Goal: Task Accomplishment & Management: Complete application form

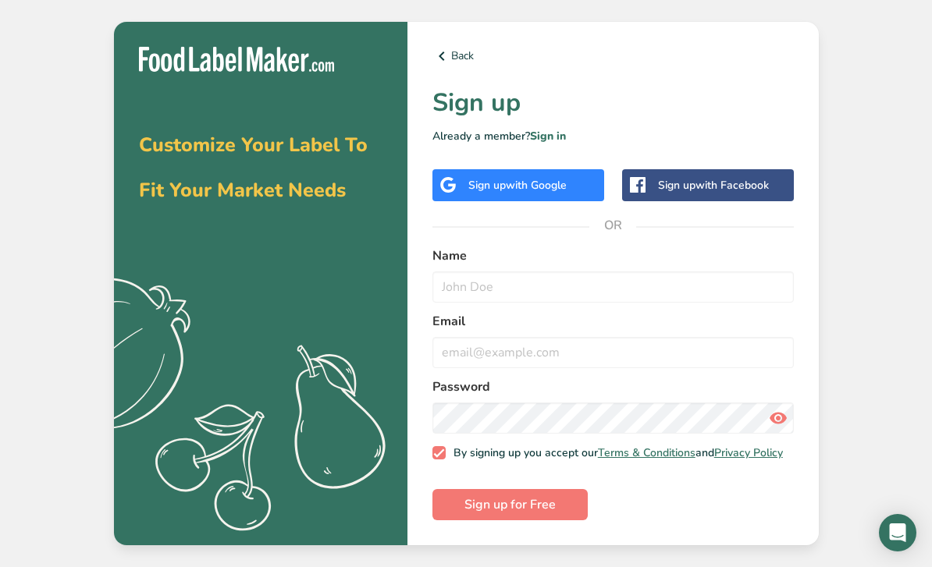
click at [449, 61] on div "Back Sign up Already a member? Sign in Sign up with Google Sign up with Faceboo…" at bounding box center [612, 284] width 411 height 525
click at [443, 70] on icon at bounding box center [441, 56] width 19 height 28
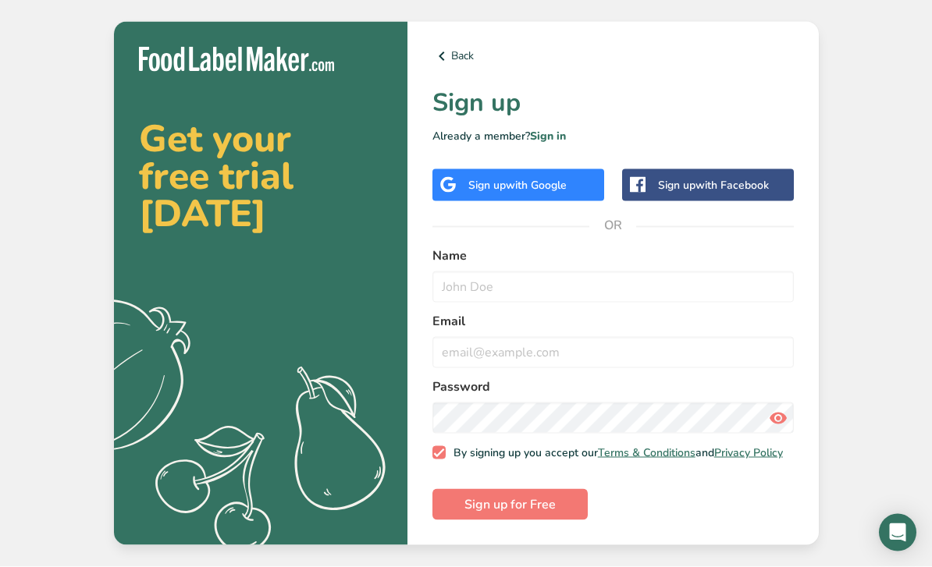
scroll to position [49, 0]
click at [572, 169] on div "Sign up with Google" at bounding box center [518, 185] width 172 height 32
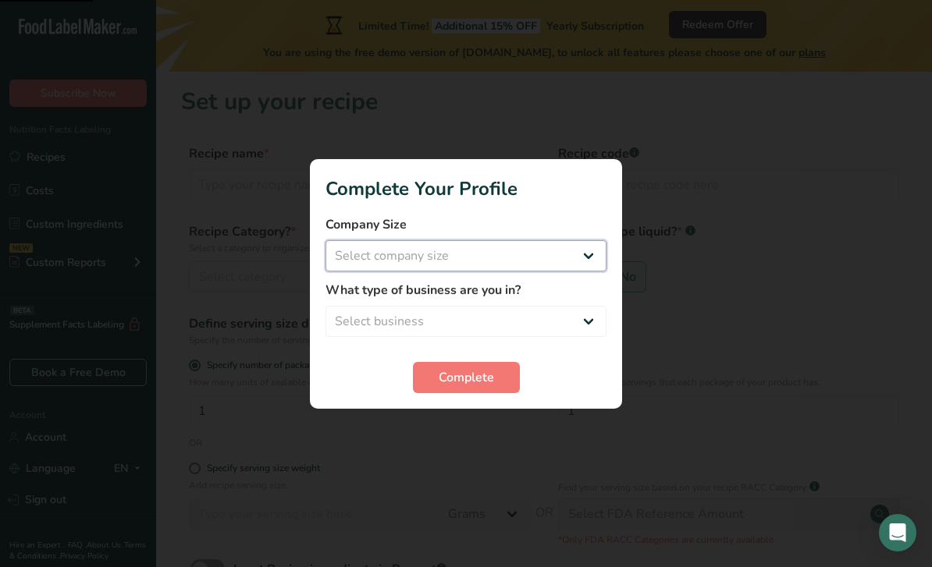
click at [507, 260] on select "Select company size Fewer than 10 Employees 10 to 50 Employees 51 to 500 Employ…" at bounding box center [466, 255] width 281 height 31
select select "1"
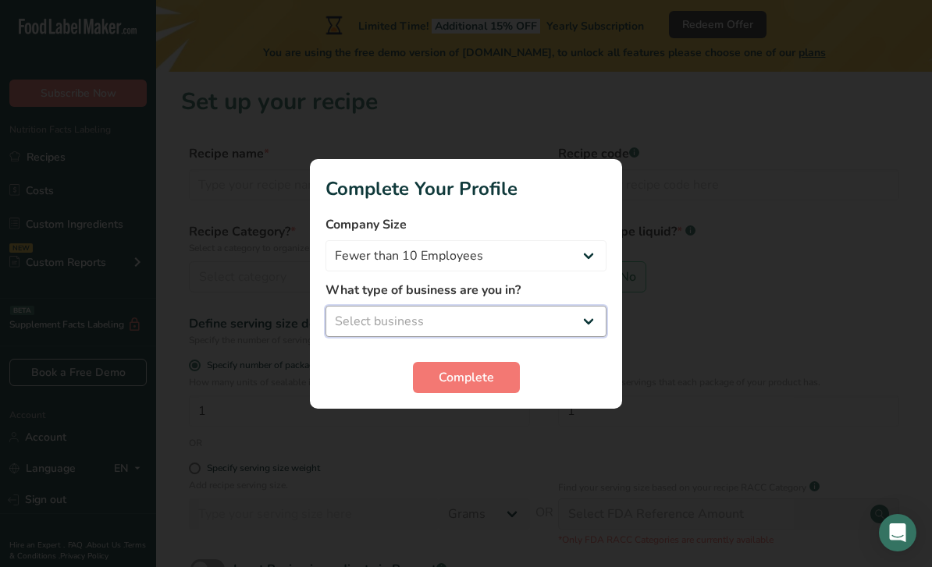
click at [478, 330] on select "Select business Packaged Food Manufacturer Restaurant & Cafe Bakery Meal Plans …" at bounding box center [466, 321] width 281 height 31
select select "8"
click at [470, 374] on span "Complete" at bounding box center [466, 377] width 55 height 19
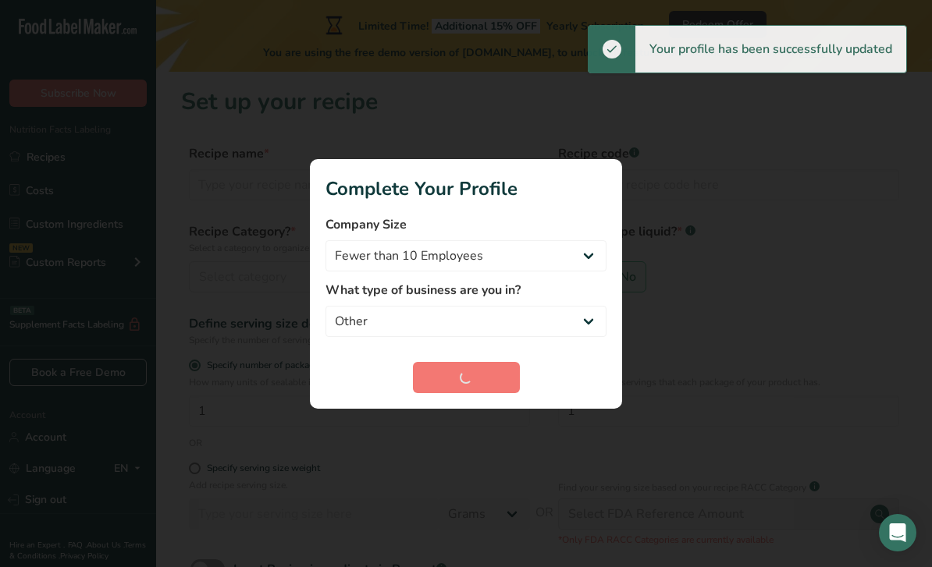
click at [485, 372] on div "Complete" at bounding box center [466, 377] width 281 height 31
